Goal: Transaction & Acquisition: Purchase product/service

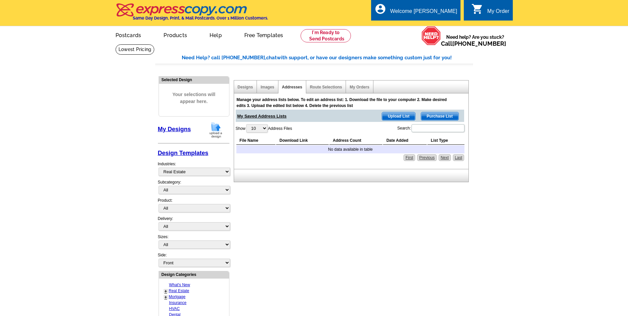
select select "785"
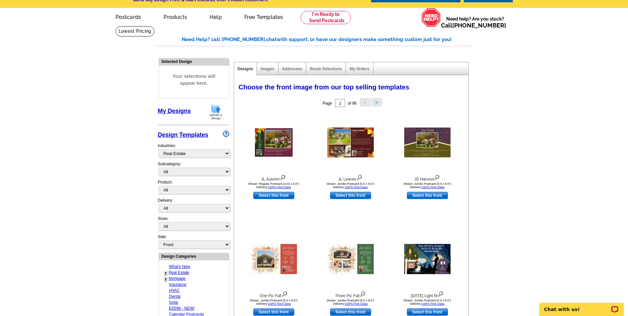
scroll to position [33, 0]
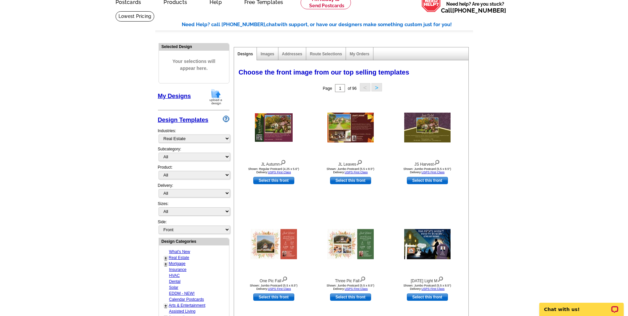
click at [272, 58] on div "Images" at bounding box center [267, 53] width 21 height 13
click at [267, 53] on link "Images" at bounding box center [267, 54] width 14 height 5
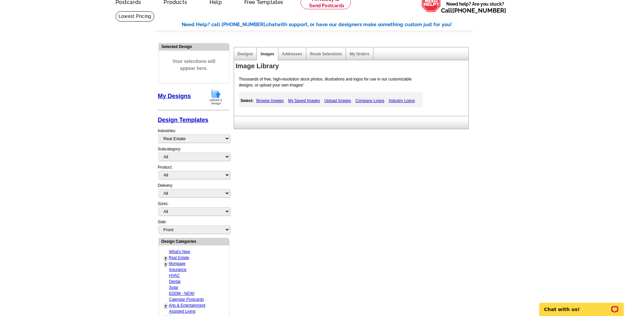
click at [267, 100] on link "Browse Images" at bounding box center [270, 101] width 31 height 8
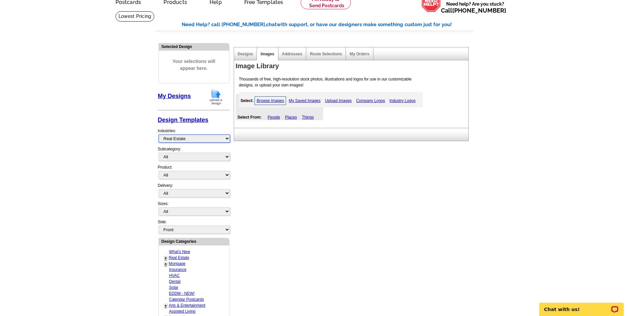
click at [184, 141] on select "What's New Real Estate Mortgage Insurance HVAC Dental Solar EDDM - NEW! Calenda…" at bounding box center [194, 138] width 71 height 8
select select "768"
click at [159, 135] on select "What's New Real Estate Mortgage Insurance HVAC Dental Solar EDDM - NEW! Calenda…" at bounding box center [194, 138] width 71 height 8
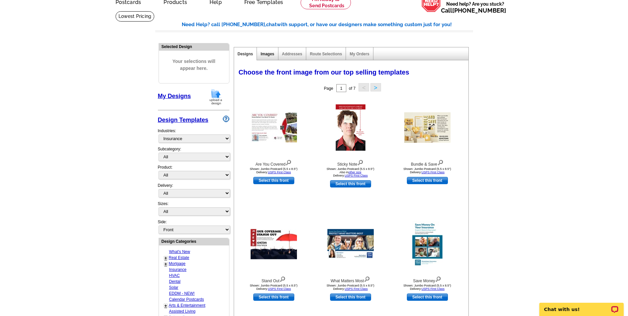
click at [261, 54] on link "Images" at bounding box center [267, 54] width 14 height 5
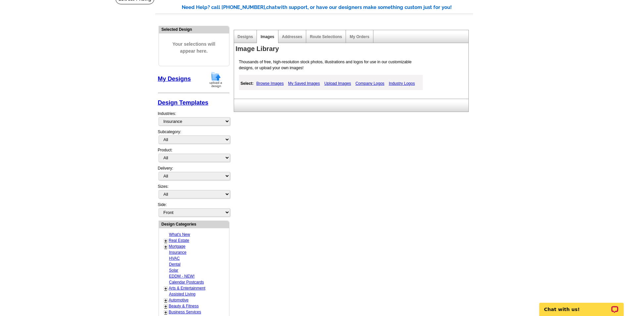
scroll to position [66, 0]
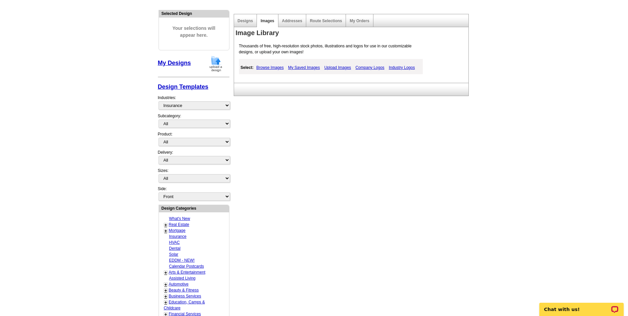
click at [374, 68] on link "Company Logos" at bounding box center [370, 68] width 32 height 8
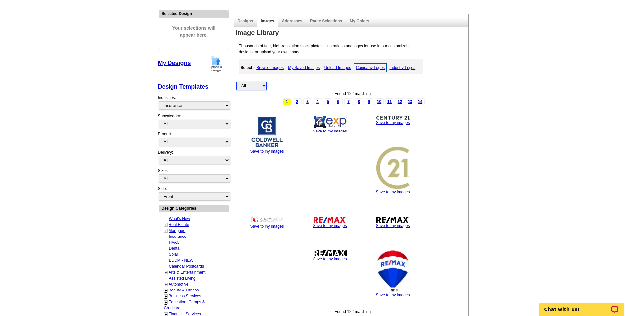
click at [248, 85] on select "All Property" at bounding box center [251, 86] width 30 height 8
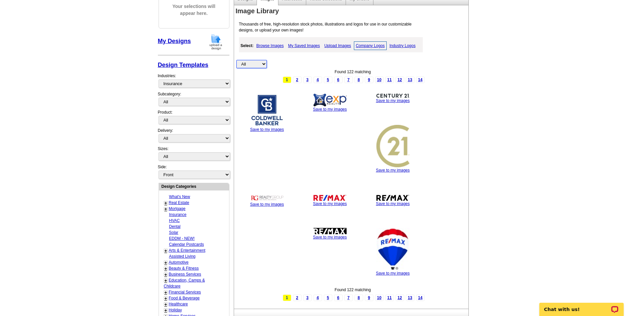
scroll to position [99, 0]
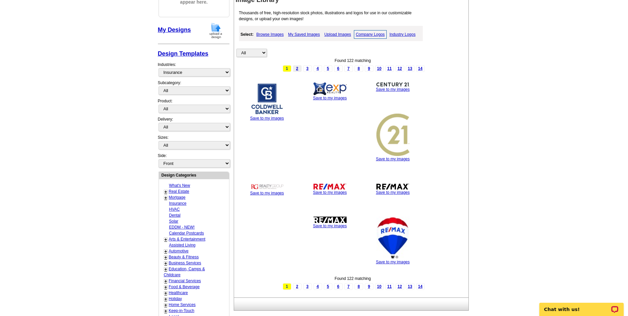
click at [297, 70] on link "2" at bounding box center [297, 68] width 9 height 7
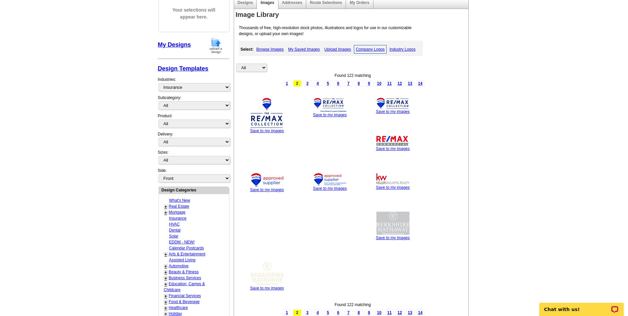
scroll to position [66, 0]
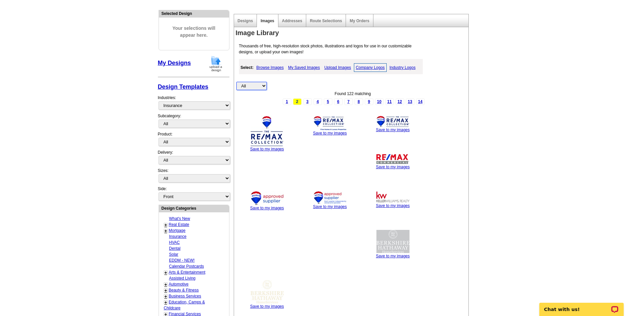
click at [251, 87] on select "All Property" at bounding box center [251, 86] width 30 height 8
click at [398, 67] on link "Industry Logos" at bounding box center [402, 68] width 29 height 8
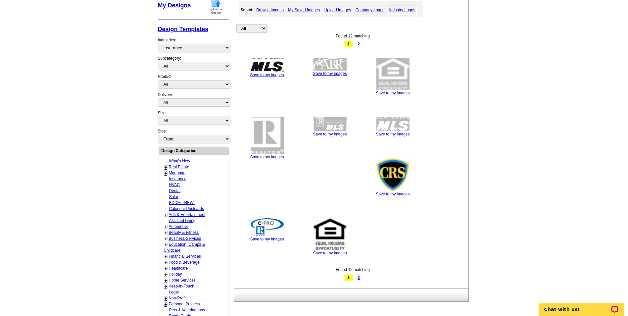
scroll to position [199, 0]
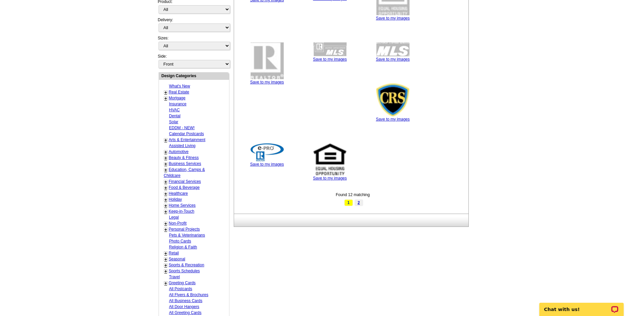
click at [357, 202] on link "2" at bounding box center [358, 202] width 9 height 7
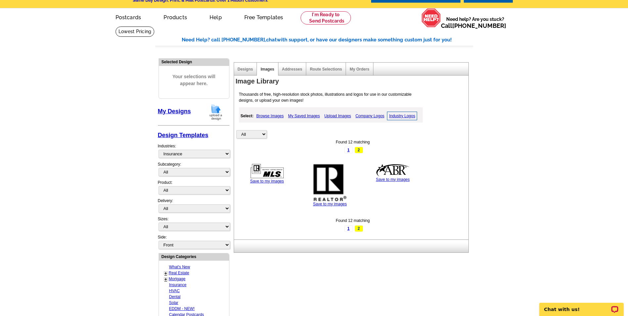
scroll to position [0, 0]
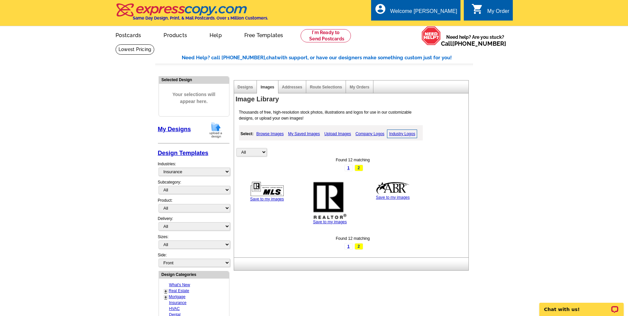
click at [369, 132] on link "Company Logos" at bounding box center [370, 134] width 32 height 8
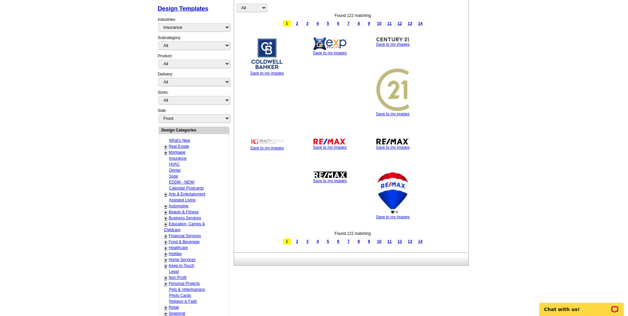
scroll to position [132, 0]
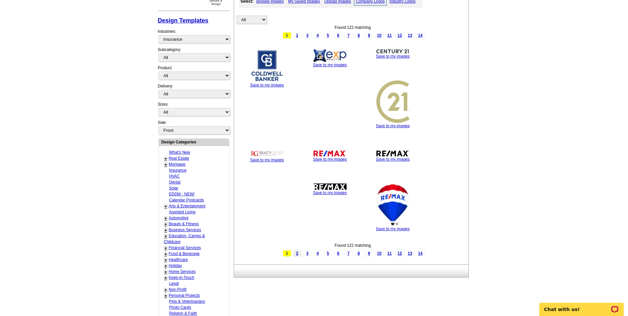
click at [296, 253] on link "2" at bounding box center [297, 253] width 9 height 7
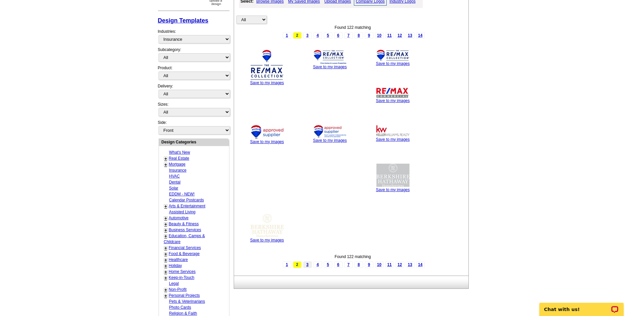
click at [306, 265] on link "3" at bounding box center [307, 264] width 9 height 7
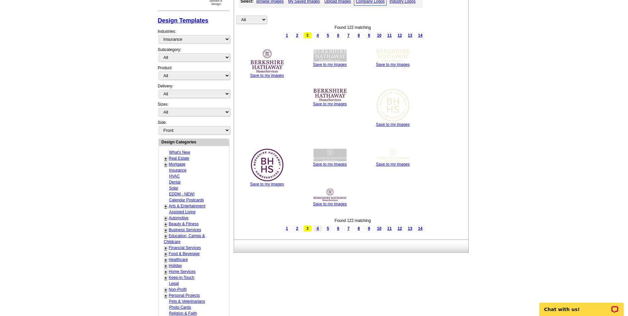
click at [317, 227] on link "4" at bounding box center [317, 228] width 9 height 7
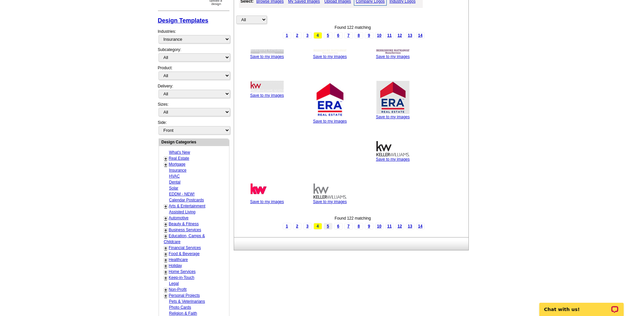
click at [325, 225] on link "5" at bounding box center [328, 226] width 9 height 7
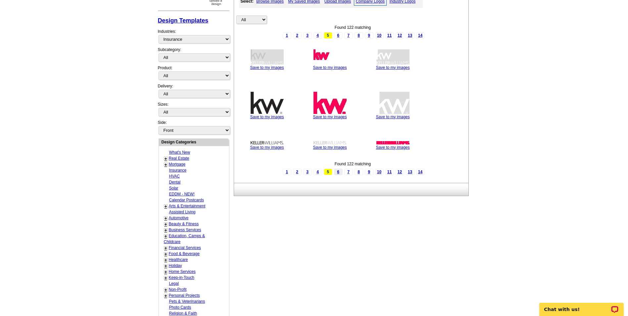
click at [337, 172] on link "6" at bounding box center [338, 171] width 9 height 7
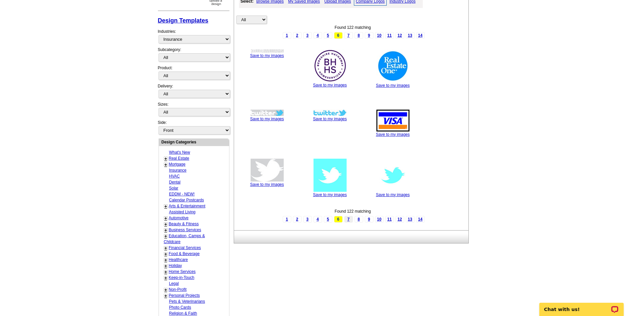
click at [348, 217] on link "7" at bounding box center [348, 219] width 9 height 7
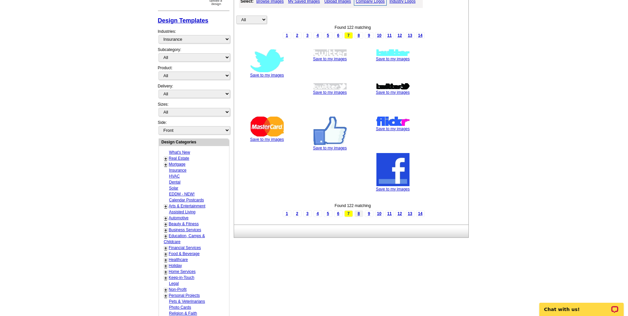
click at [359, 214] on link "8" at bounding box center [358, 213] width 9 height 7
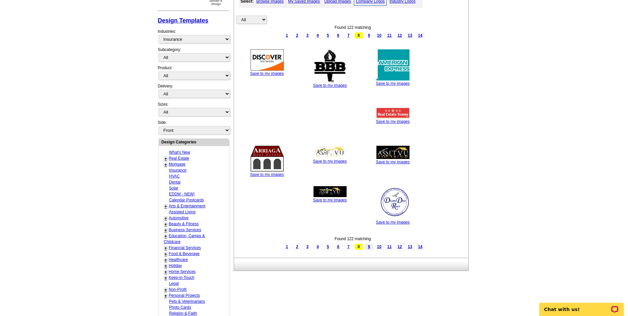
click at [369, 247] on link "9" at bounding box center [369, 246] width 9 height 7
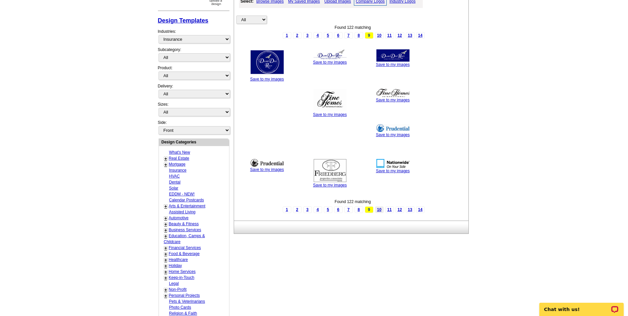
click at [379, 210] on link "10" at bounding box center [379, 209] width 9 height 7
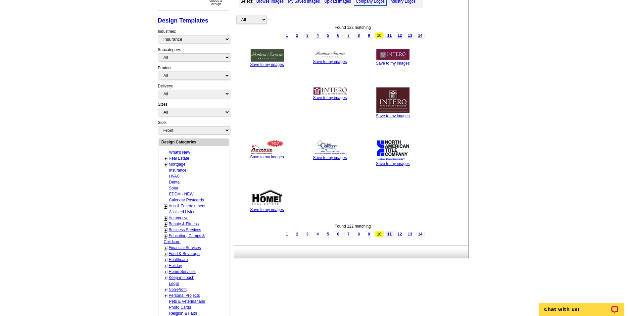
click at [388, 233] on link "11" at bounding box center [389, 234] width 9 height 7
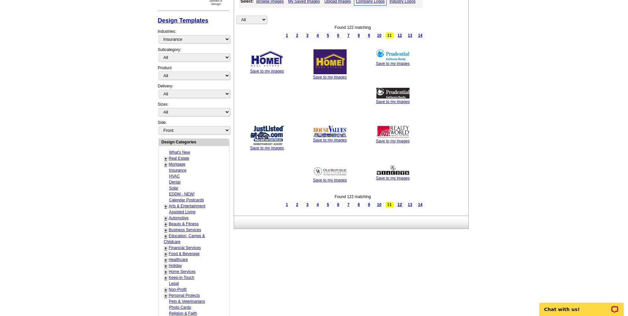
click at [398, 206] on link "12" at bounding box center [400, 204] width 9 height 7
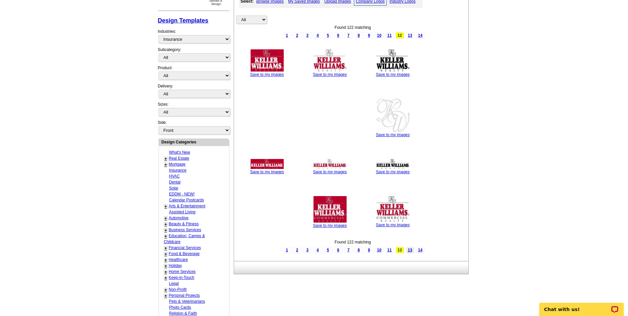
click at [411, 250] on link "13" at bounding box center [410, 250] width 9 height 7
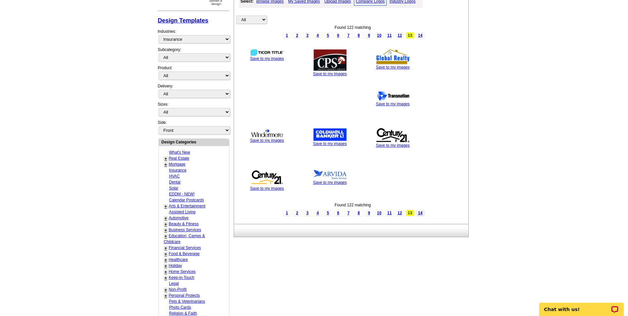
click at [420, 212] on link "14" at bounding box center [420, 213] width 9 height 7
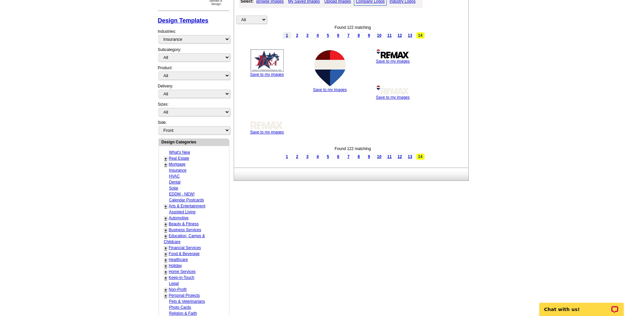
click at [286, 36] on link "1" at bounding box center [287, 35] width 9 height 7
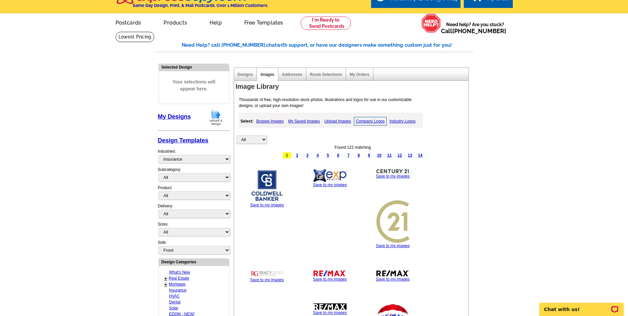
scroll to position [0, 0]
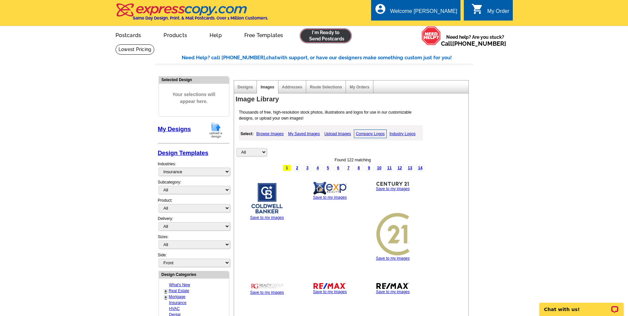
click at [316, 35] on link at bounding box center [326, 35] width 51 height 13
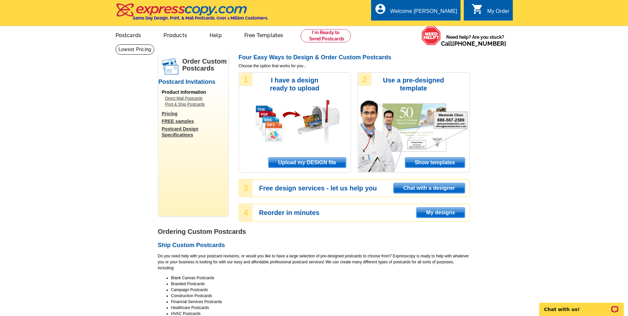
click at [418, 161] on span "Show templates" at bounding box center [435, 163] width 60 height 10
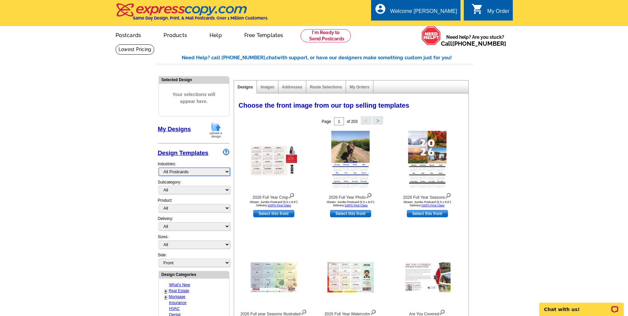
click at [180, 174] on select "What's New Real Estate Mortgage Insurance HVAC Dental Solar EDDM - NEW! Calenda…" at bounding box center [194, 171] width 71 height 8
select select "768"
click at [159, 168] on select "What's New Real Estate Mortgage Insurance HVAC Dental Solar EDDM - NEW! Calenda…" at bounding box center [194, 171] width 71 height 8
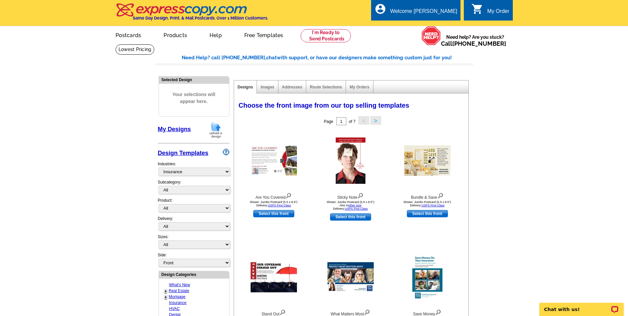
click at [555, 105] on main "Need Help? call 800-260-5887, chat with support, or have our designers make som…" at bounding box center [314, 290] width 628 height 492
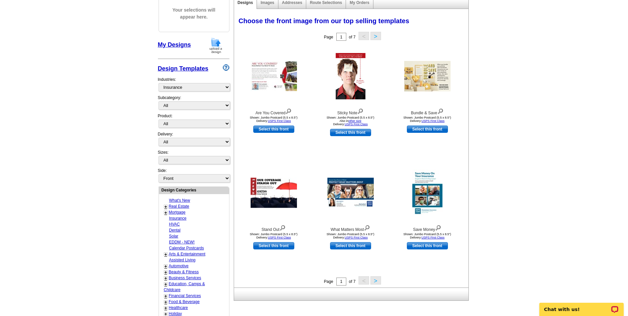
scroll to position [99, 0]
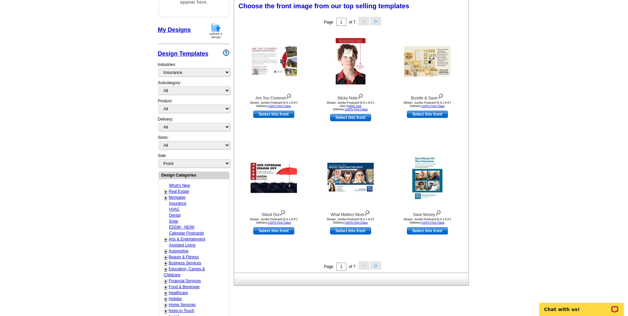
click at [376, 264] on button ">" at bounding box center [375, 265] width 11 height 8
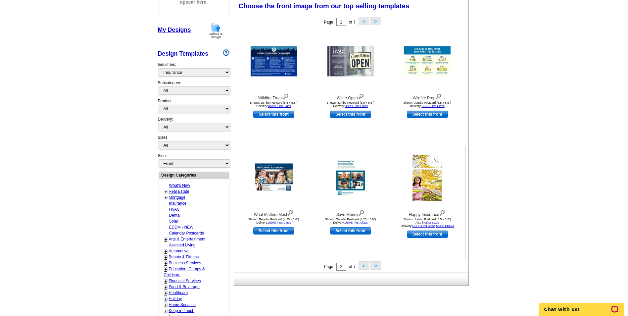
click at [426, 173] on img at bounding box center [427, 178] width 30 height 46
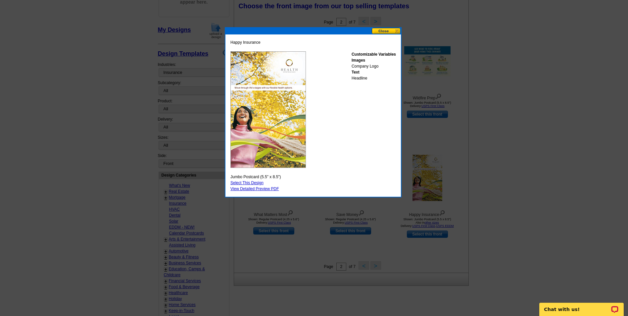
drag, startPoint x: 384, startPoint y: 31, endPoint x: 106, endPoint y: 101, distance: 286.3
click at [379, 33] on button at bounding box center [386, 31] width 29 height 6
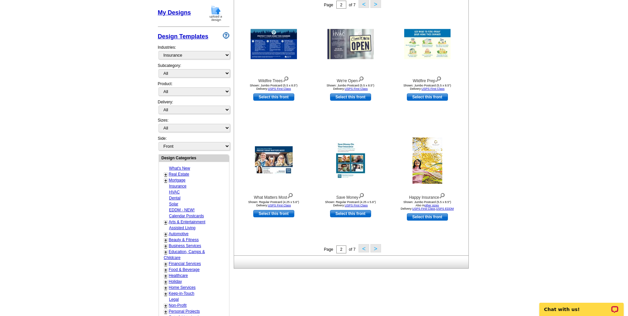
scroll to position [132, 0]
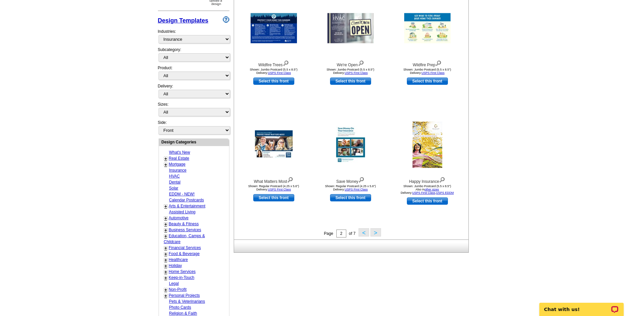
click at [174, 171] on link "Insurance" at bounding box center [178, 170] width 18 height 5
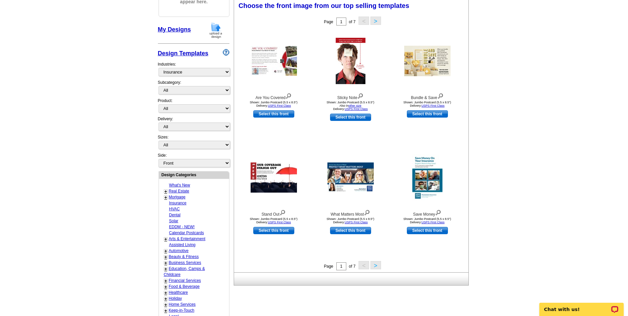
scroll to position [98, 0]
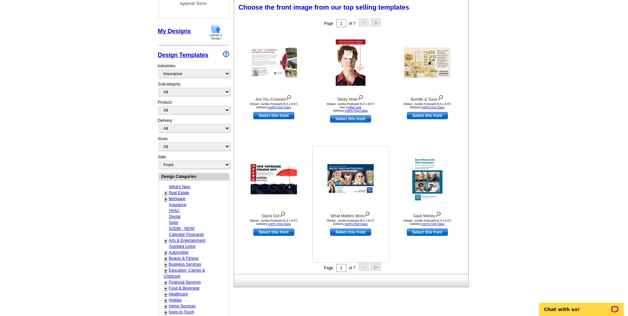
click at [355, 181] on img at bounding box center [350, 179] width 46 height 30
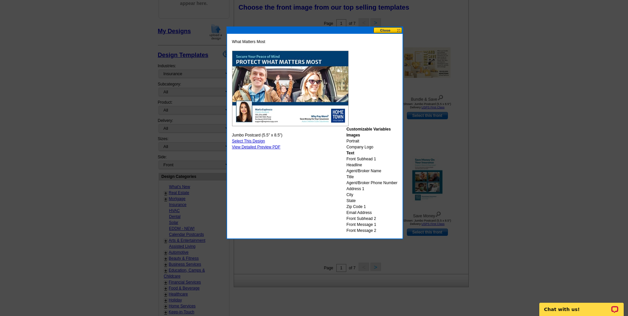
click at [252, 140] on link "Select This Design" at bounding box center [248, 141] width 33 height 5
select select "2"
select select "back"
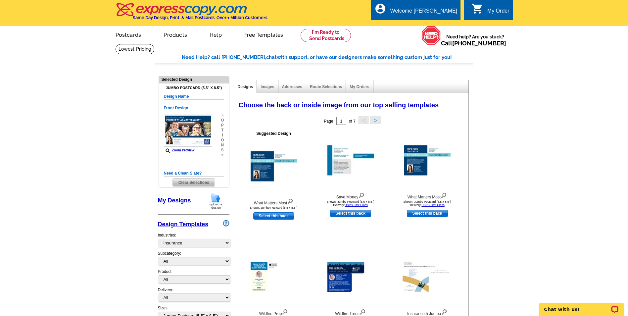
scroll to position [0, 0]
click at [340, 162] on img at bounding box center [350, 161] width 46 height 30
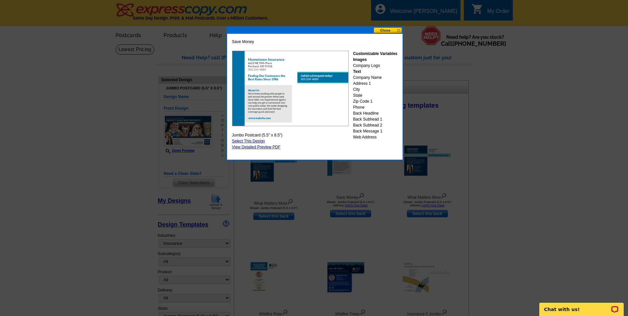
click at [259, 107] on img at bounding box center [290, 88] width 116 height 75
click at [384, 32] on button at bounding box center [387, 30] width 29 height 6
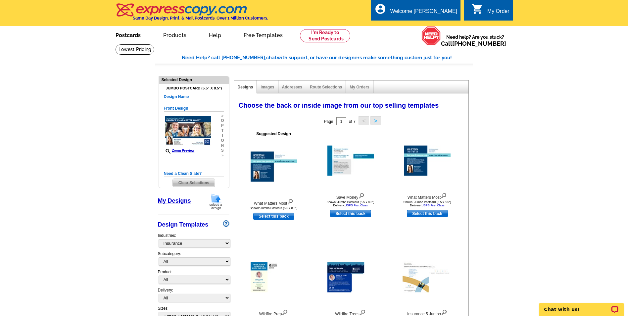
click at [118, 35] on link "Postcards" at bounding box center [128, 35] width 46 height 16
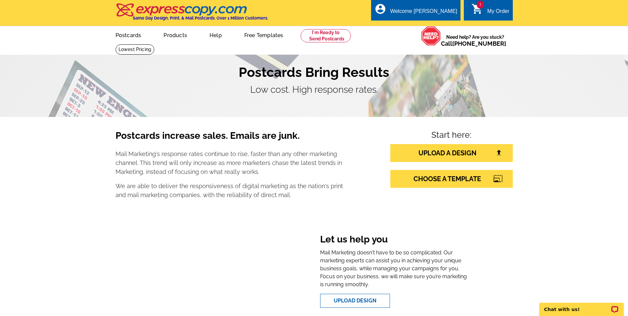
click at [485, 7] on div "1 shopping_cart My Order" at bounding box center [488, 10] width 49 height 21
click at [475, 6] on icon "shopping_cart" at bounding box center [477, 9] width 12 height 12
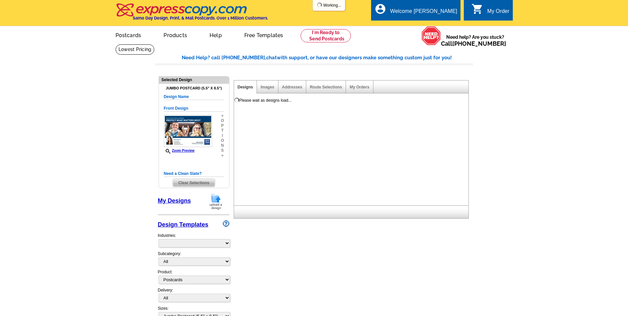
select select "1"
select select "2"
select select "back"
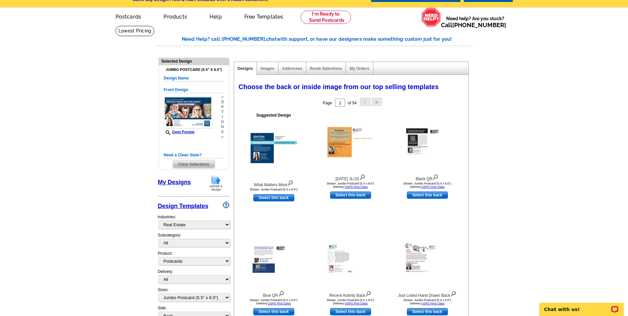
scroll to position [33, 0]
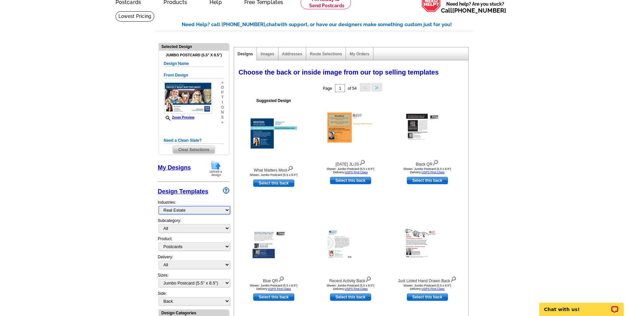
click at [204, 210] on select "What's New Real Estate Mortgage Insurance HVAC Dental Solar EDDM - NEW! Calenda…" at bounding box center [194, 210] width 71 height 8
select select "768"
click at [159, 206] on select "What's New Real Estate Mortgage Insurance HVAC Dental Solar EDDM - NEW! Calenda…" at bounding box center [194, 210] width 71 height 8
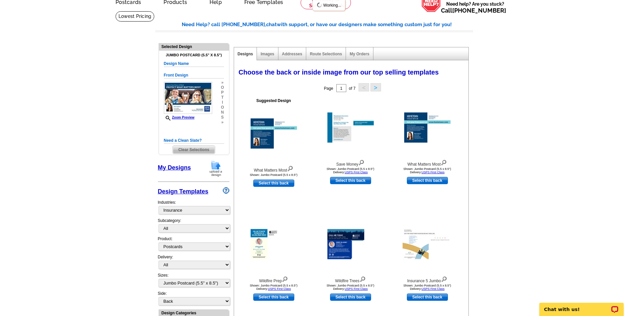
click at [87, 146] on main "Need Help? call 800-260-5887, chat with support, or have our designers make som…" at bounding box center [314, 293] width 628 height 564
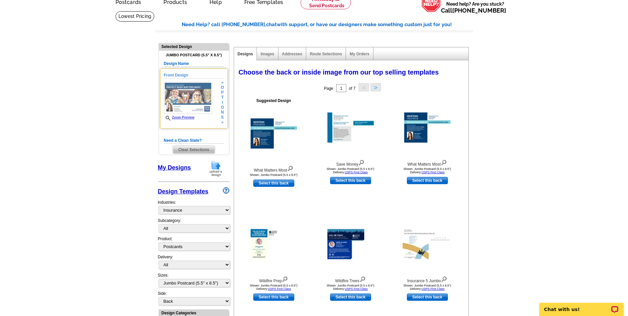
click at [185, 95] on img at bounding box center [188, 98] width 48 height 32
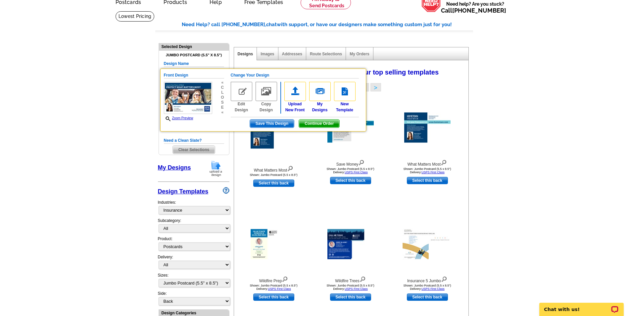
click at [104, 213] on main "Need Help? call 800-260-5887, chat with support, or have our designers make som…" at bounding box center [314, 307] width 628 height 592
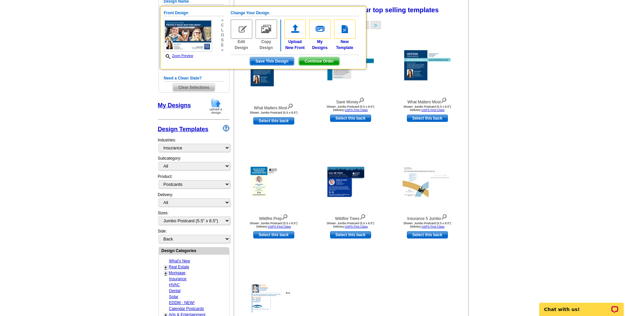
scroll to position [99, 0]
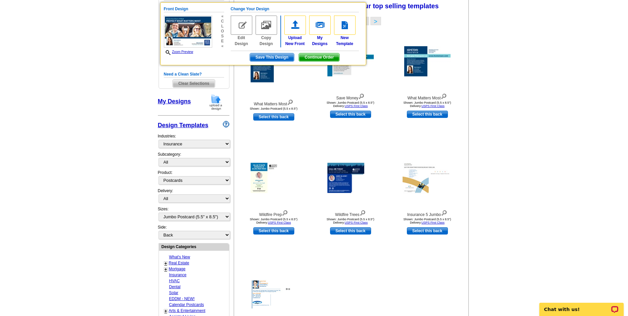
click at [123, 63] on main "Need Help? call 800-260-5887, chat with support, or have our designers make som…" at bounding box center [314, 241] width 628 height 592
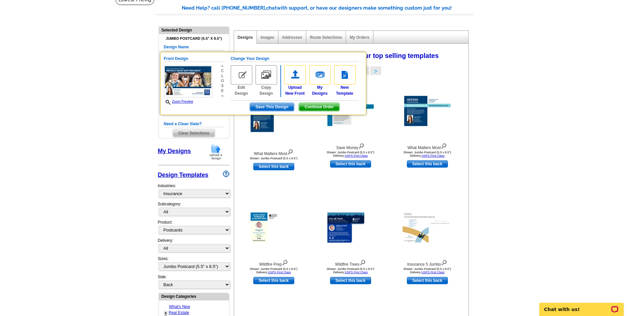
scroll to position [0, 0]
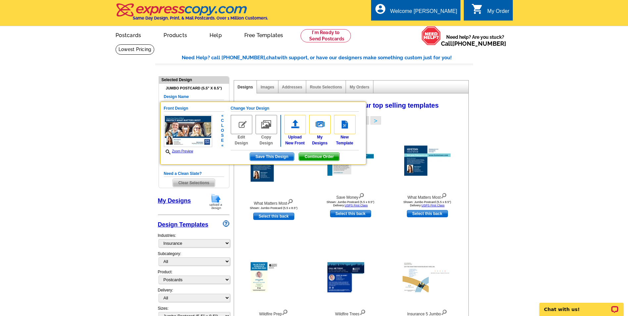
click at [265, 109] on h5 "Change Your Design" at bounding box center [295, 108] width 128 height 6
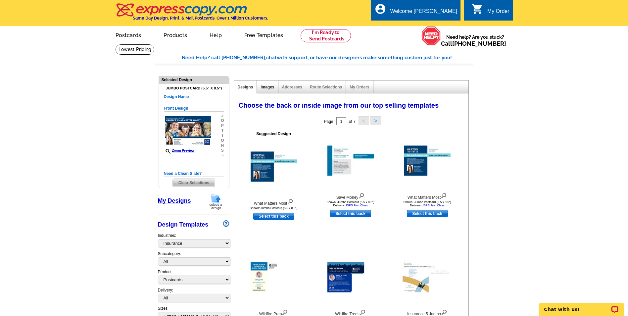
click at [266, 87] on link "Images" at bounding box center [267, 87] width 14 height 5
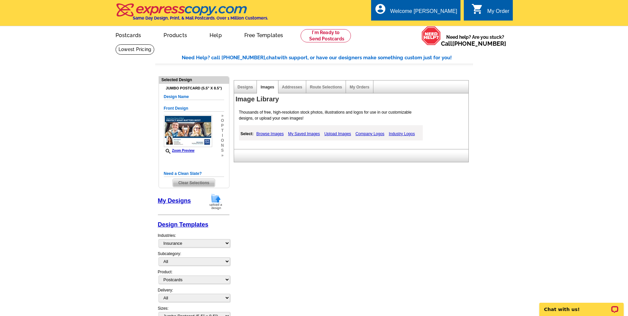
click at [265, 133] on link "Browse Images" at bounding box center [270, 134] width 31 height 8
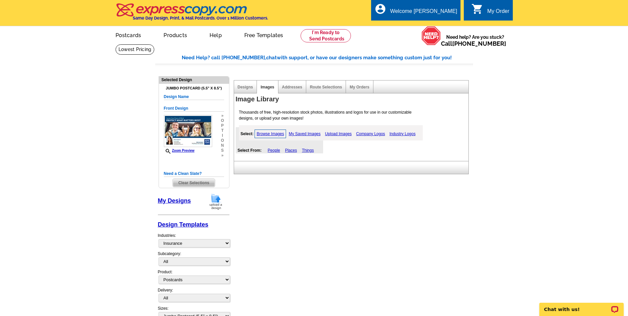
click at [309, 150] on link "Things" at bounding box center [308, 150] width 12 height 5
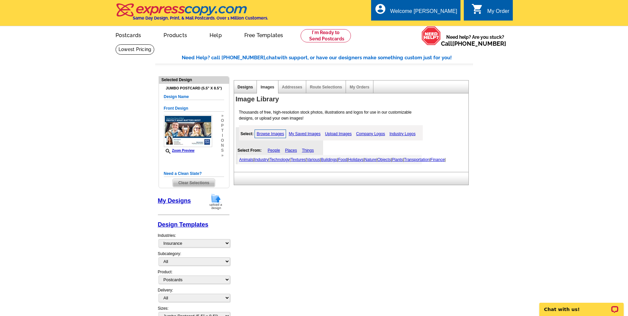
click at [246, 86] on link "Designs" at bounding box center [246, 87] width 16 height 5
